Goal: Task Accomplishment & Management: Use online tool/utility

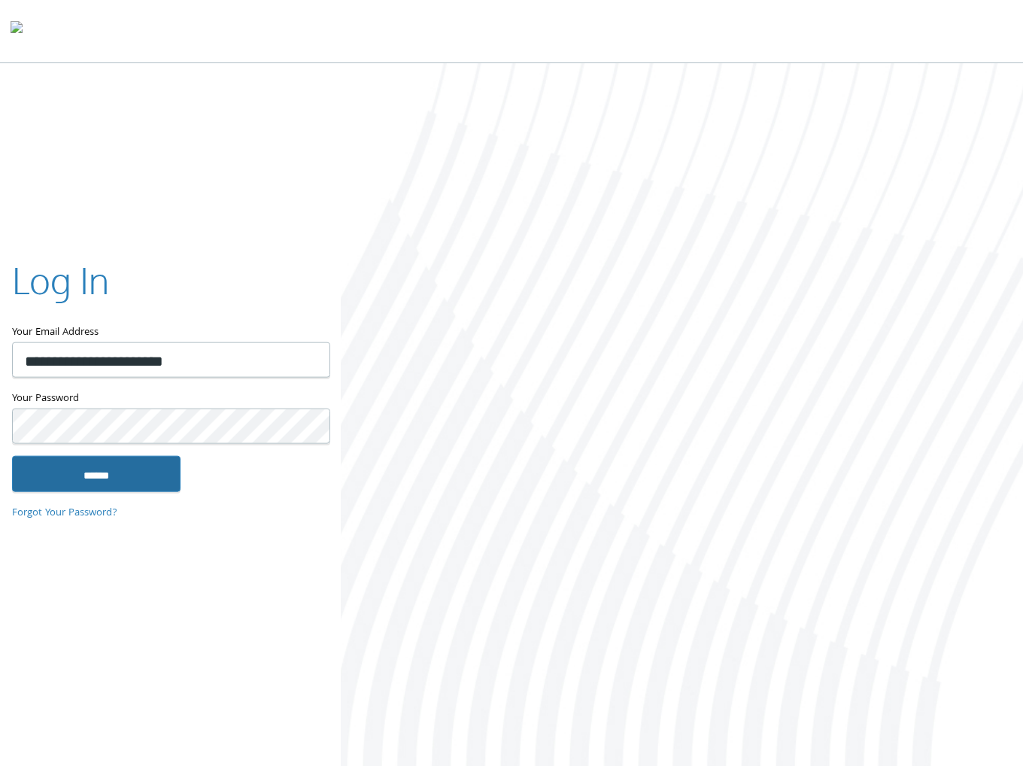
click at [126, 479] on input "******" at bounding box center [96, 473] width 169 height 36
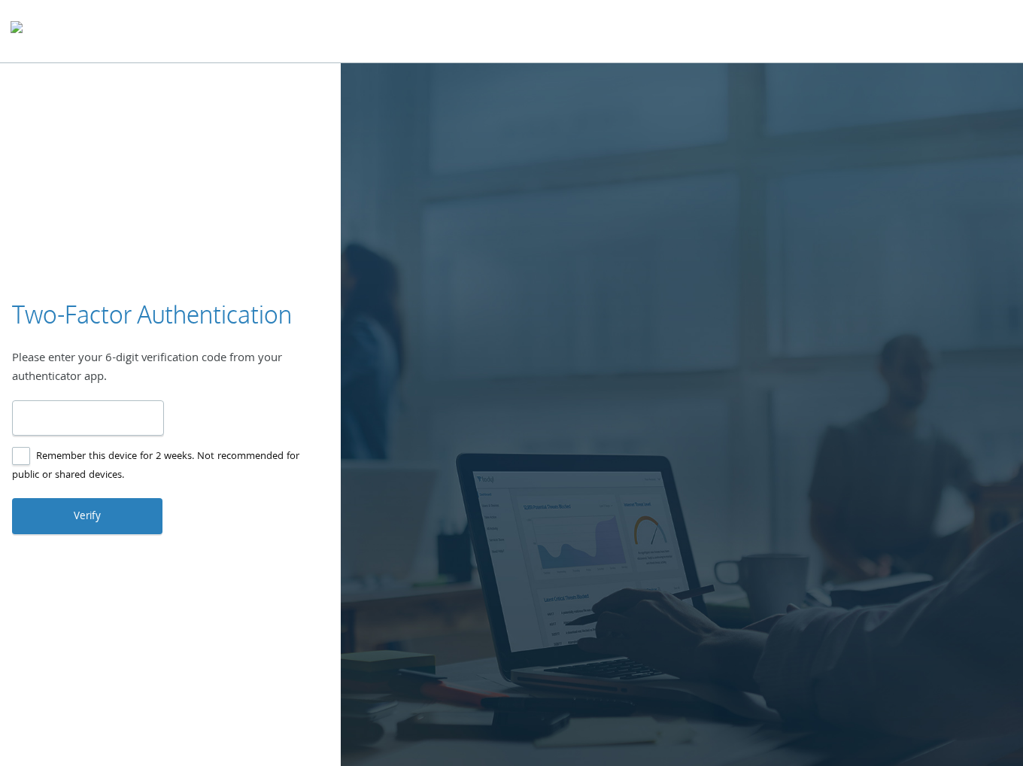
click at [141, 415] on input "number" at bounding box center [88, 417] width 152 height 35
type input "******"
click at [90, 505] on button "Verify" at bounding box center [87, 516] width 150 height 36
